Goal: Task Accomplishment & Management: Manage account settings

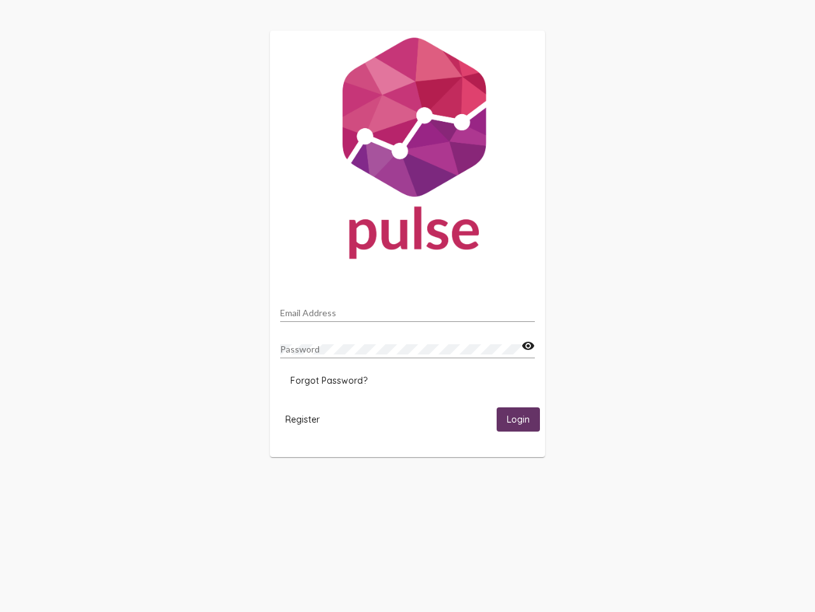
click at [408, 309] on input "Email Address" at bounding box center [407, 313] width 255 height 10
click at [528, 346] on mat-icon "visibility" at bounding box center [528, 345] width 13 height 15
click at [329, 380] on span "Forgot Password?" at bounding box center [328, 380] width 77 height 11
click at [303, 419] on html "Email Address Password visibility Forgot Password? Register Login" at bounding box center [407, 243] width 815 height 487
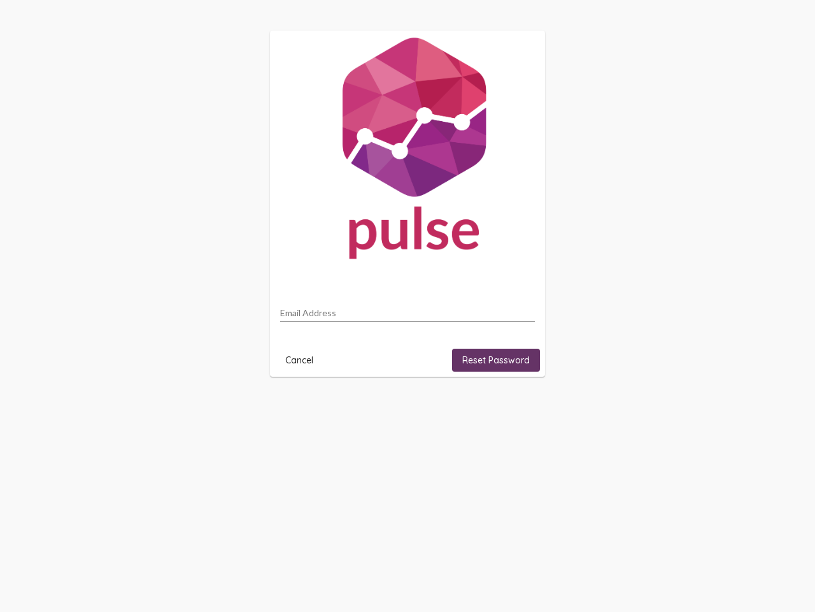
click at [519, 407] on html "Email Address Cancel Reset Password" at bounding box center [407, 203] width 815 height 407
